Goal: Transaction & Acquisition: Purchase product/service

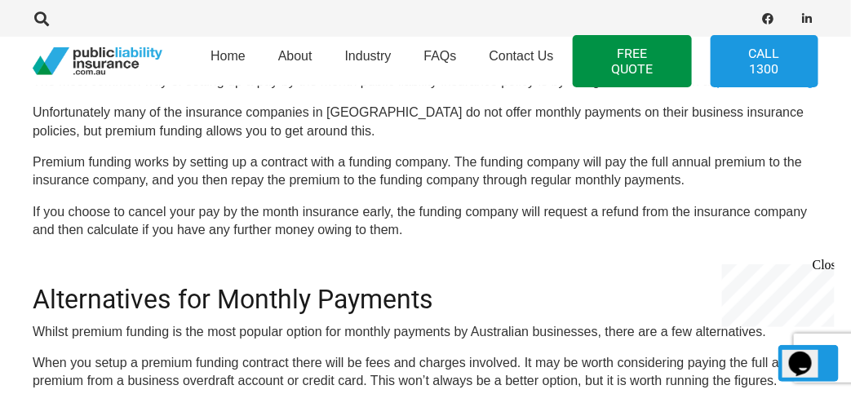
scroll to position [948, 0]
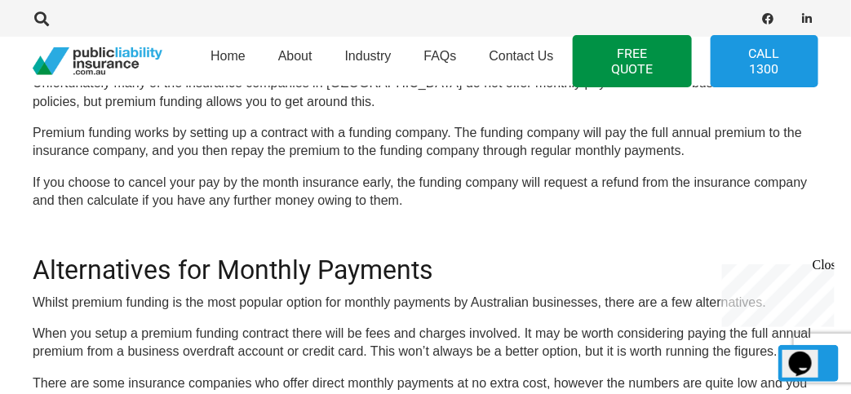
click at [552, 254] on h2 "Alternatives for Monthly Payments" at bounding box center [426, 260] width 786 height 51
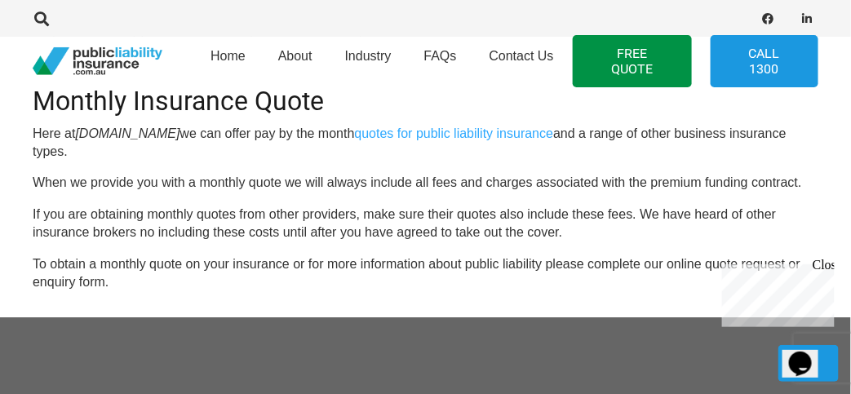
scroll to position [1274, 0]
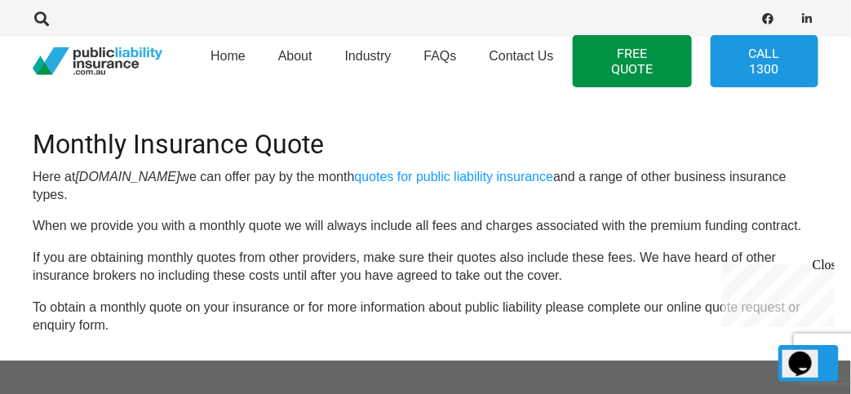
click at [554, 184] on link "quotes for public liability insurance" at bounding box center [454, 177] width 199 height 14
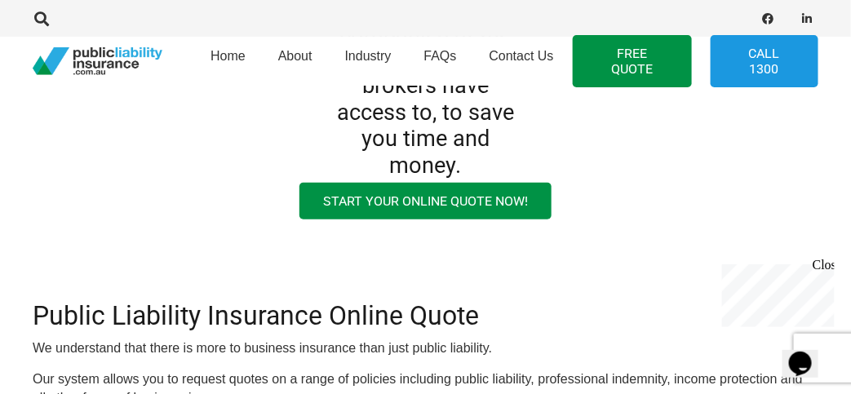
scroll to position [490, 0]
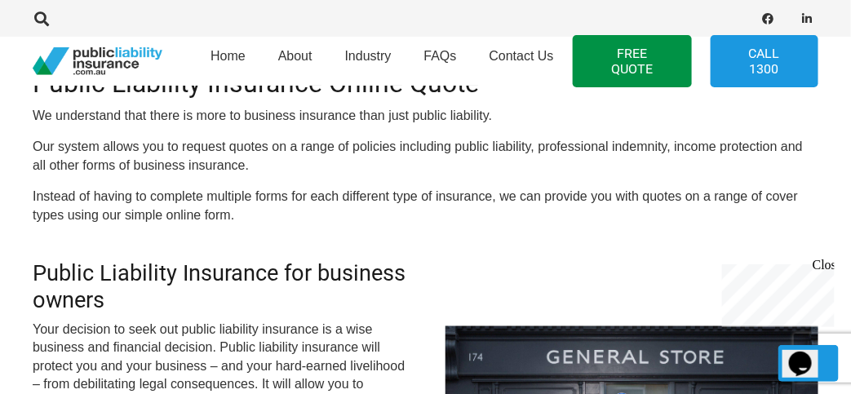
click at [747, 67] on link "Call 1300" at bounding box center [765, 61] width 108 height 52
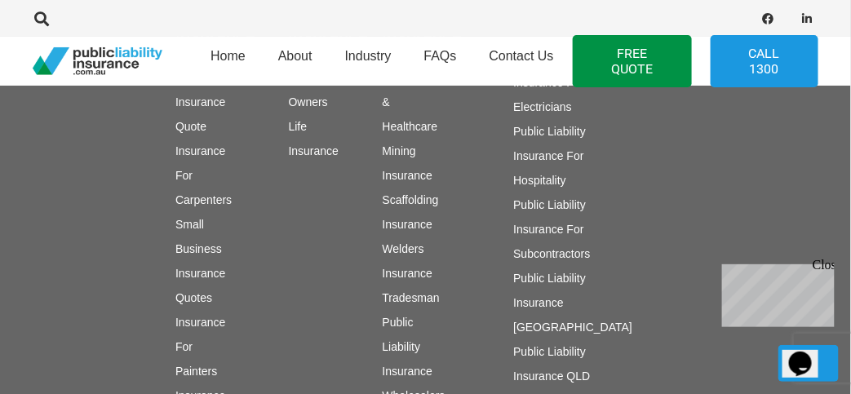
scroll to position [1923, 0]
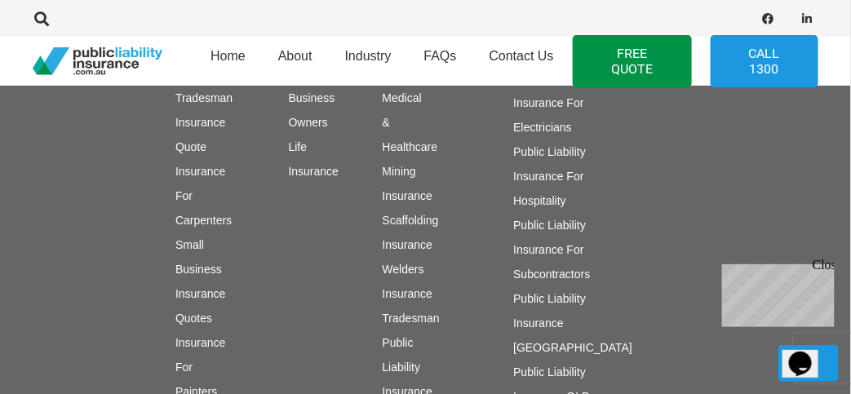
drag, startPoint x: 856, startPoint y: 92, endPoint x: 18, endPoint y: 35, distance: 839.8
click at [200, 235] on div "Work Insurance Tradesman Insurance Quote Insurance For Carpenters Small Busines…" at bounding box center [185, 372] width 44 height 700
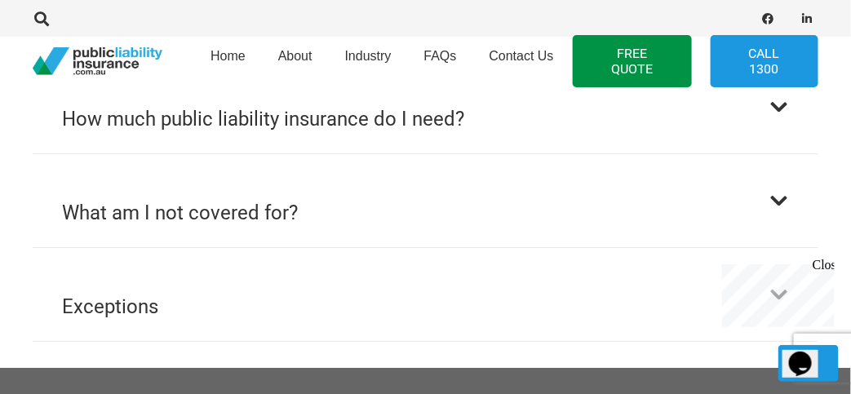
scroll to position [1514, 0]
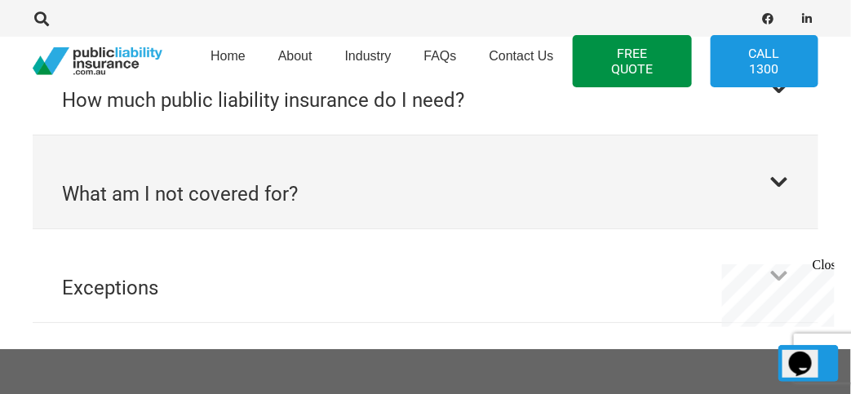
click at [764, 180] on button "What am I not covered for?" at bounding box center [426, 181] width 786 height 93
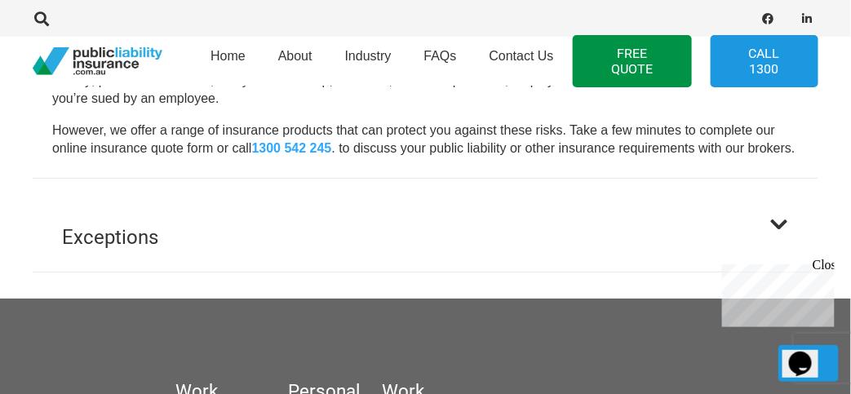
scroll to position [1577, 0]
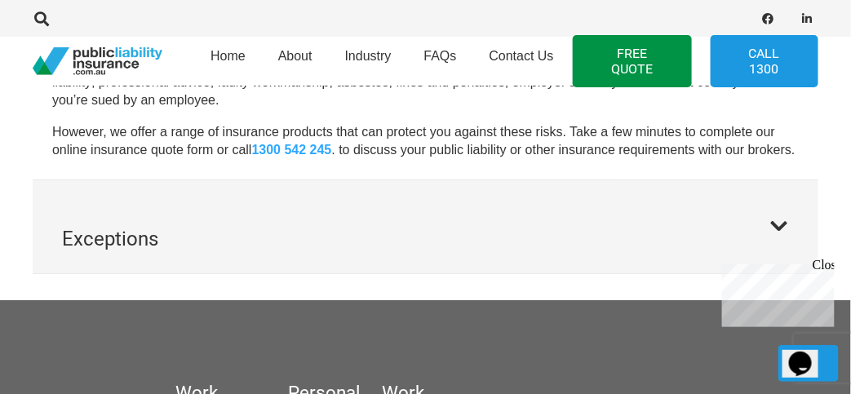
click at [102, 228] on h2 "Exceptions" at bounding box center [110, 238] width 96 height 29
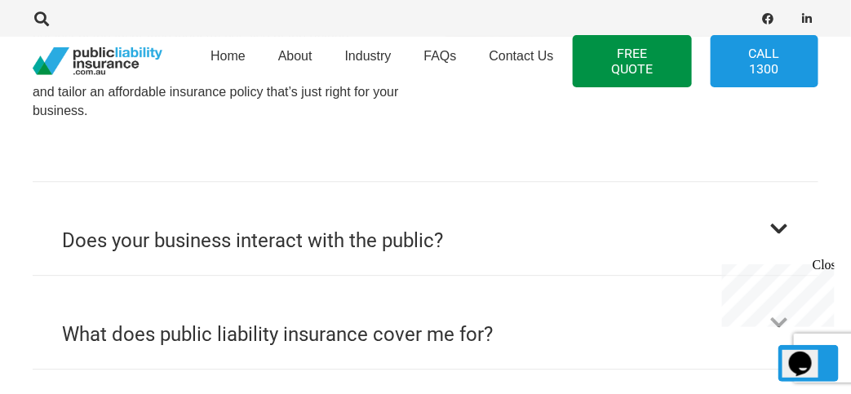
scroll to position [1017, 0]
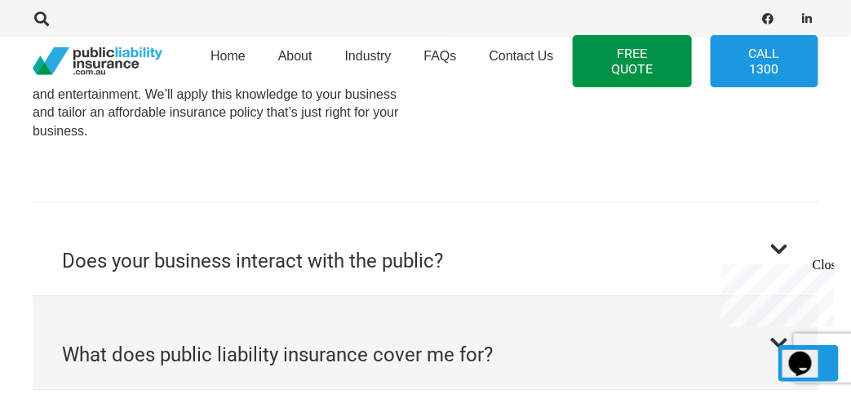
click at [366, 359] on h2 "What does public liability insurance cover me for?" at bounding box center [277, 354] width 431 height 29
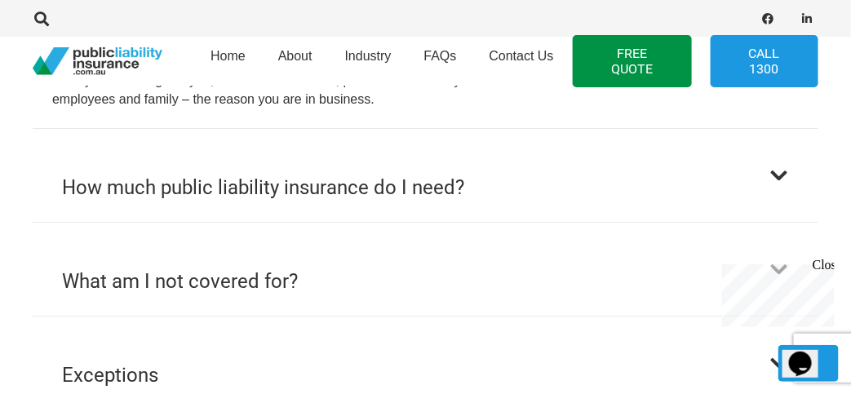
scroll to position [1390, 0]
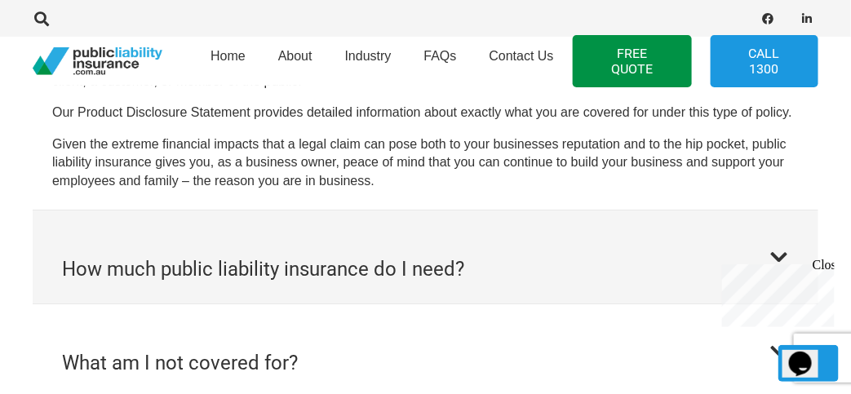
click at [392, 270] on h2 "How much public liability insurance do I need?" at bounding box center [263, 269] width 402 height 29
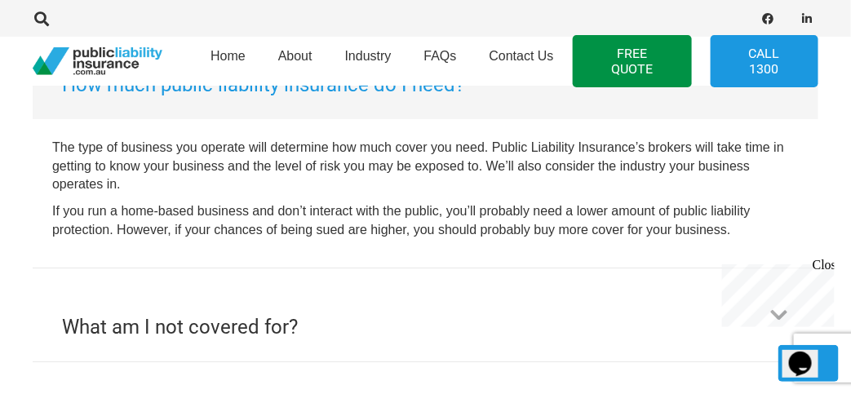
scroll to position [1402, 0]
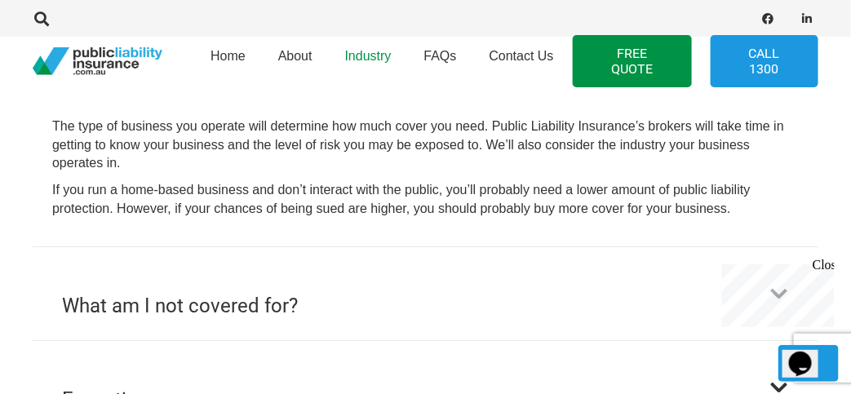
click at [374, 50] on span "Industry" at bounding box center [368, 56] width 47 height 14
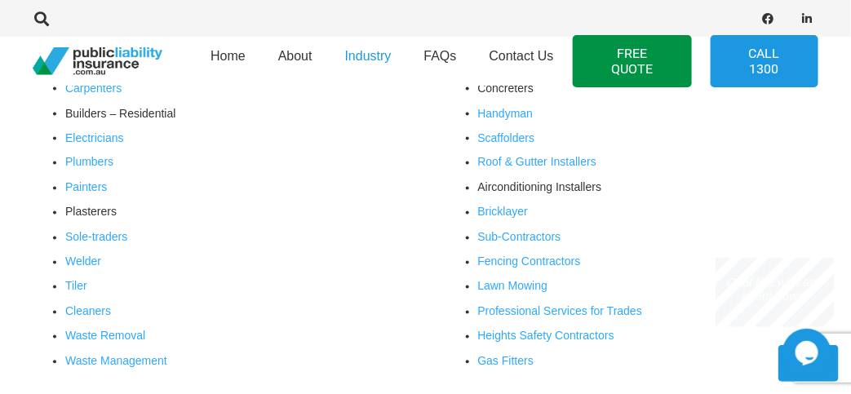
scroll to position [245, 0]
